Goal: Task Accomplishment & Management: Manage account settings

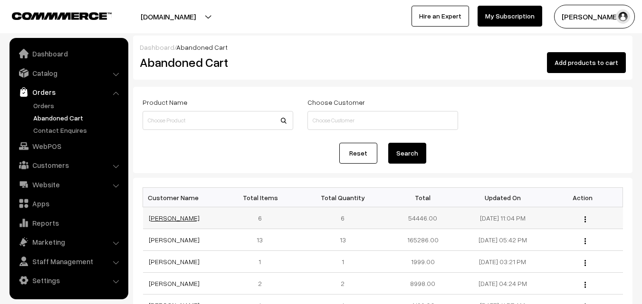
click at [163, 219] on link "[PERSON_NAME]" at bounding box center [174, 218] width 51 height 8
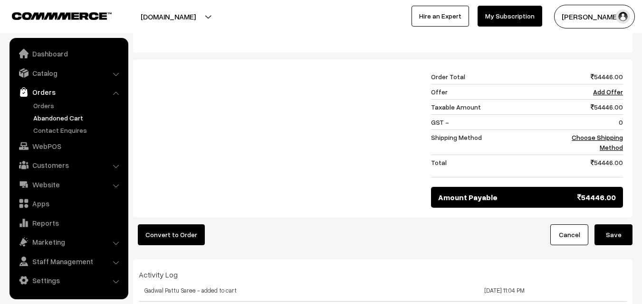
scroll to position [570, 0]
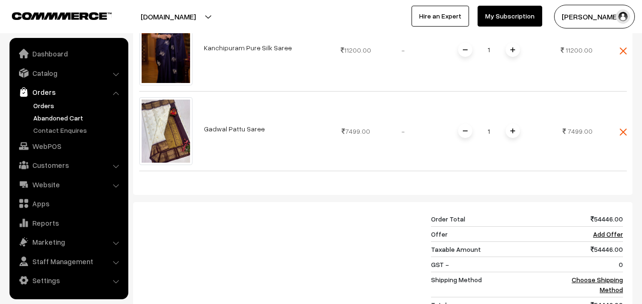
click at [42, 108] on link "Orders" at bounding box center [78, 106] width 94 height 10
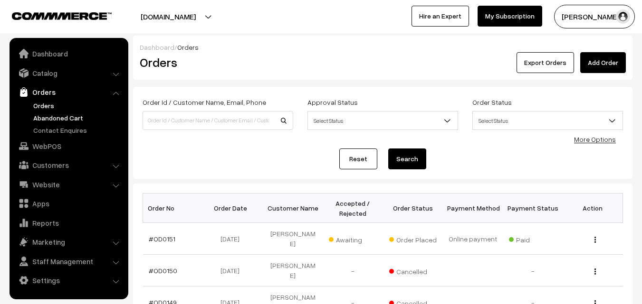
click at [50, 116] on link "Abandoned Cart" at bounding box center [78, 118] width 94 height 10
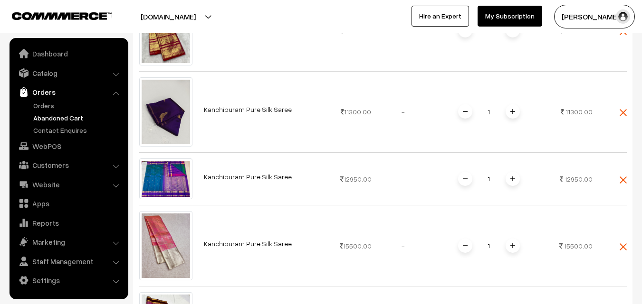
scroll to position [1188, 0]
